Goal: Check status: Check status

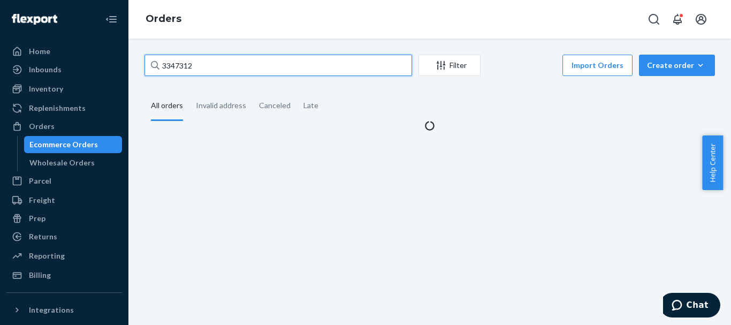
click at [216, 67] on input "3347312" at bounding box center [279, 65] width 268 height 21
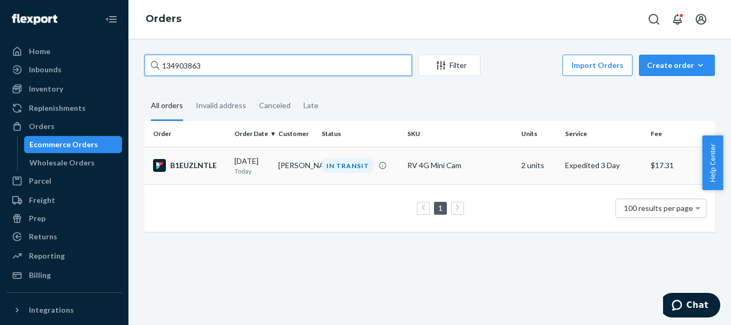
type input "134903863"
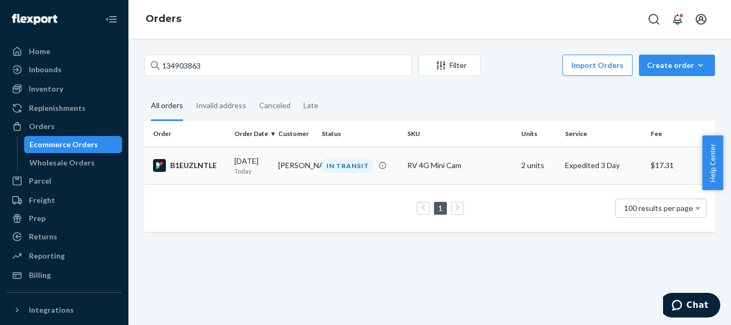
click at [199, 170] on div "B1EUZLNTLE" at bounding box center [189, 165] width 73 height 13
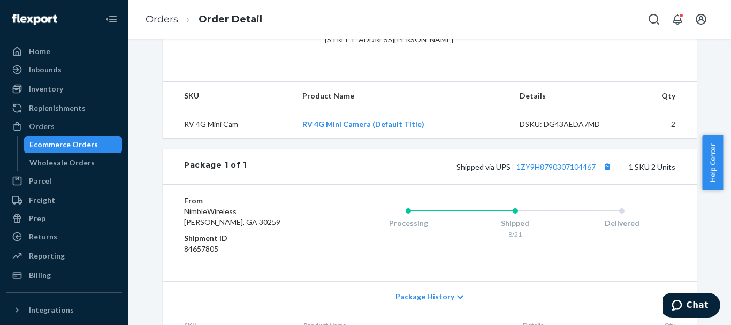
scroll to position [321, 0]
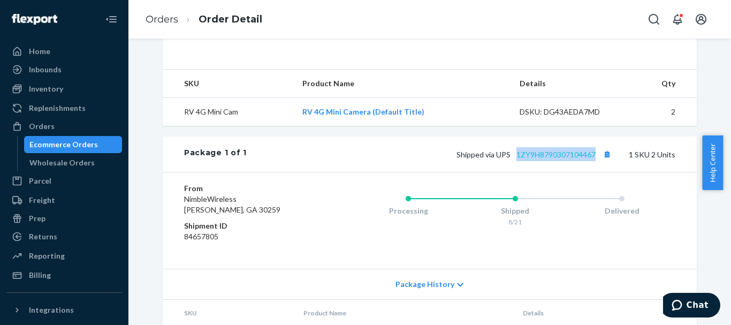
drag, startPoint x: 510, startPoint y: 175, endPoint x: 593, endPoint y: 175, distance: 83.0
click at [593, 159] on span "Shipped via UPS 1ZY9H8790307104467" at bounding box center [535, 154] width 157 height 9
copy link "1ZY9H8790307104467"
